Goal: Task Accomplishment & Management: Manage account settings

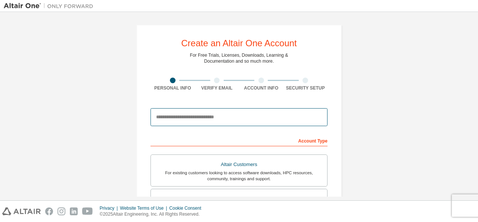
click at [212, 112] on input "email" at bounding box center [239, 117] width 177 height 18
type input "**********"
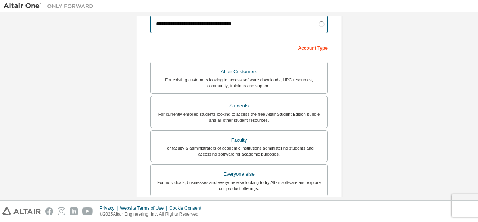
scroll to position [93, 0]
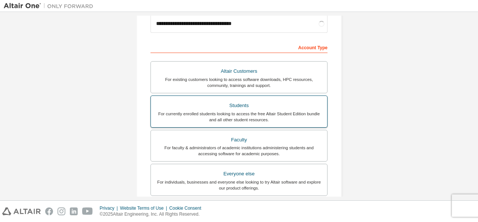
click at [271, 116] on div "For currently enrolled students looking to access the free Altair Student Editi…" at bounding box center [238, 117] width 167 height 12
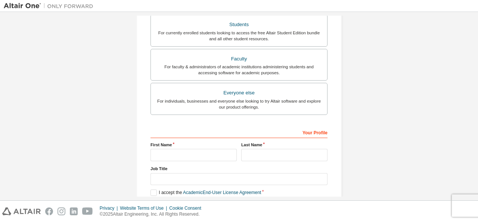
scroll to position [202, 0]
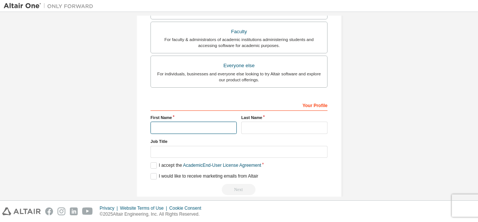
click at [204, 128] on input "text" at bounding box center [194, 128] width 86 height 12
type input "******"
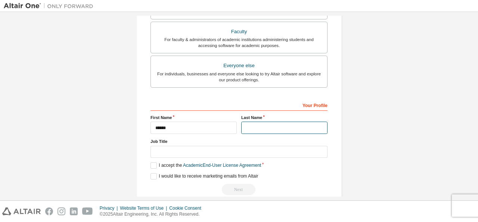
click at [273, 126] on input "text" at bounding box center [284, 128] width 86 height 12
type input "**********"
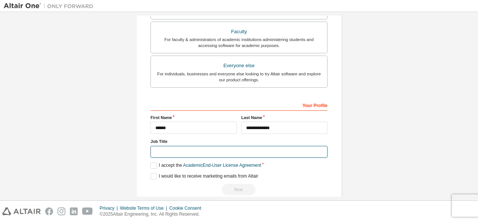
click at [232, 150] on input "text" at bounding box center [239, 152] width 177 height 12
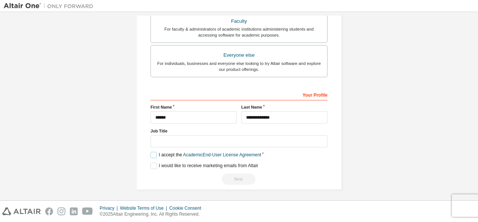
click at [151, 154] on label "I accept the Academic End-User License Agreement" at bounding box center [206, 155] width 111 height 6
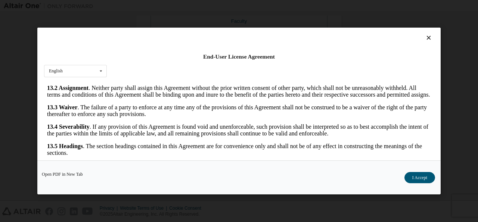
scroll to position [30, 0]
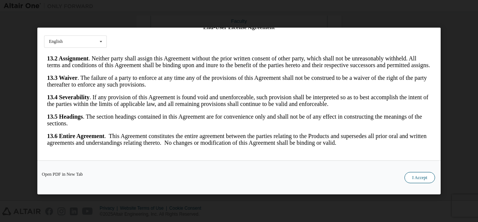
click at [420, 178] on button "I Accept" at bounding box center [420, 177] width 31 height 11
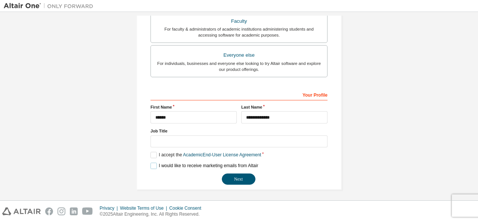
click at [154, 166] on label "I would like to receive marketing emails from Altair" at bounding box center [205, 166] width 108 height 6
click at [234, 175] on button "Next" at bounding box center [239, 179] width 34 height 11
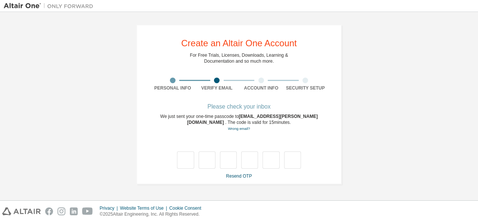
scroll to position [0, 0]
type input "*"
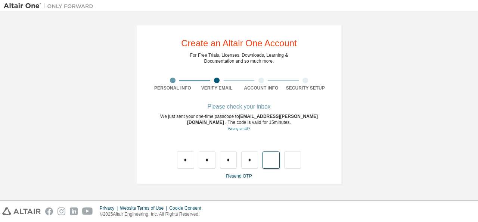
type input "*"
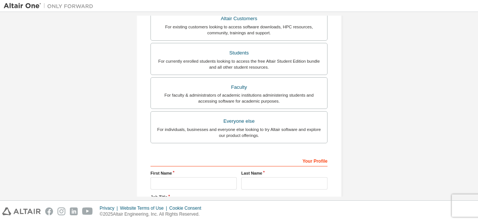
scroll to position [212, 0]
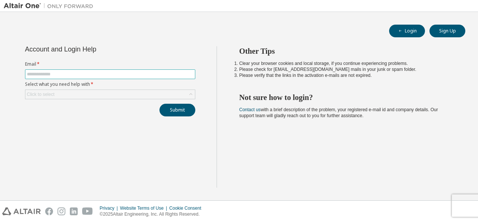
click at [80, 75] on input "text" at bounding box center [110, 74] width 167 height 6
type input "**********"
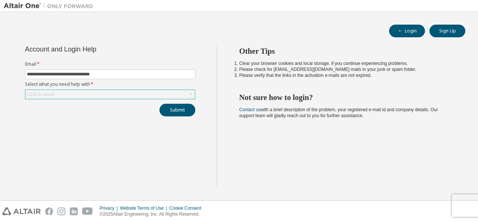
click at [92, 94] on div "Click to select" at bounding box center [110, 94] width 170 height 9
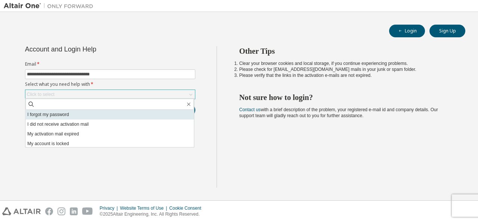
click at [101, 118] on li "I forgot my password" at bounding box center [109, 115] width 169 height 10
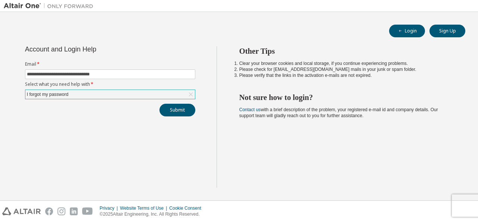
click at [104, 95] on div "I forgot my password" at bounding box center [110, 94] width 170 height 9
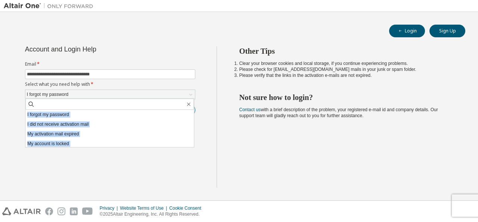
drag, startPoint x: 93, startPoint y: 178, endPoint x: 189, endPoint y: 105, distance: 120.3
click at [189, 105] on div "**********" at bounding box center [110, 117] width 213 height 142
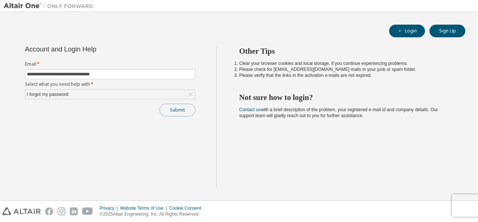
click at [189, 105] on button "Submit" at bounding box center [178, 110] width 36 height 13
